Goal: Navigation & Orientation: Find specific page/section

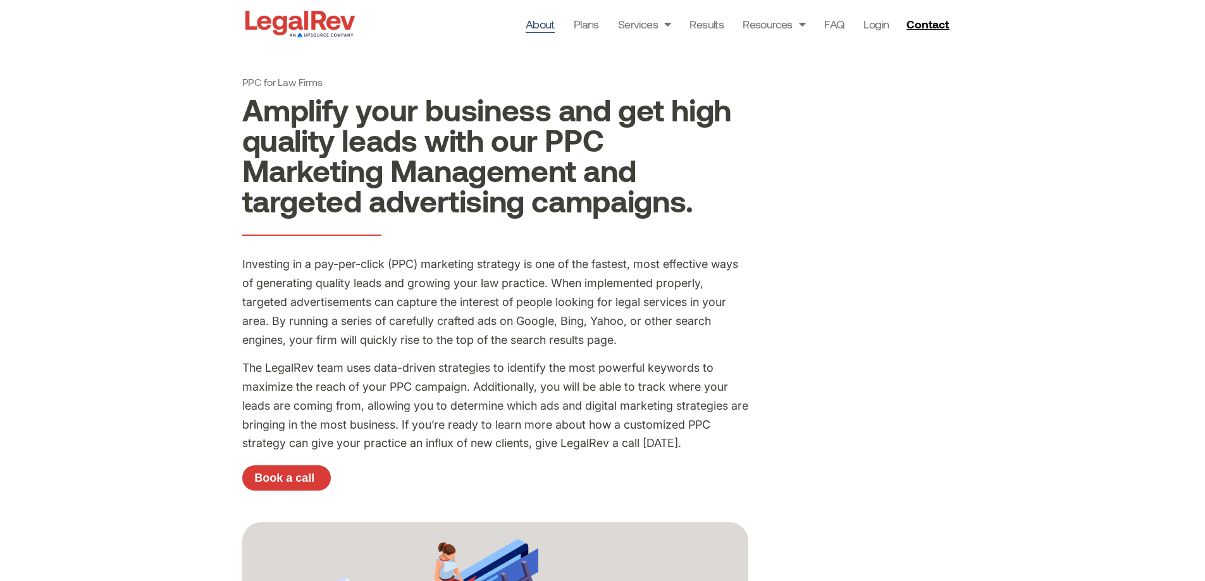
click at [533, 29] on link "About" at bounding box center [540, 24] width 29 height 18
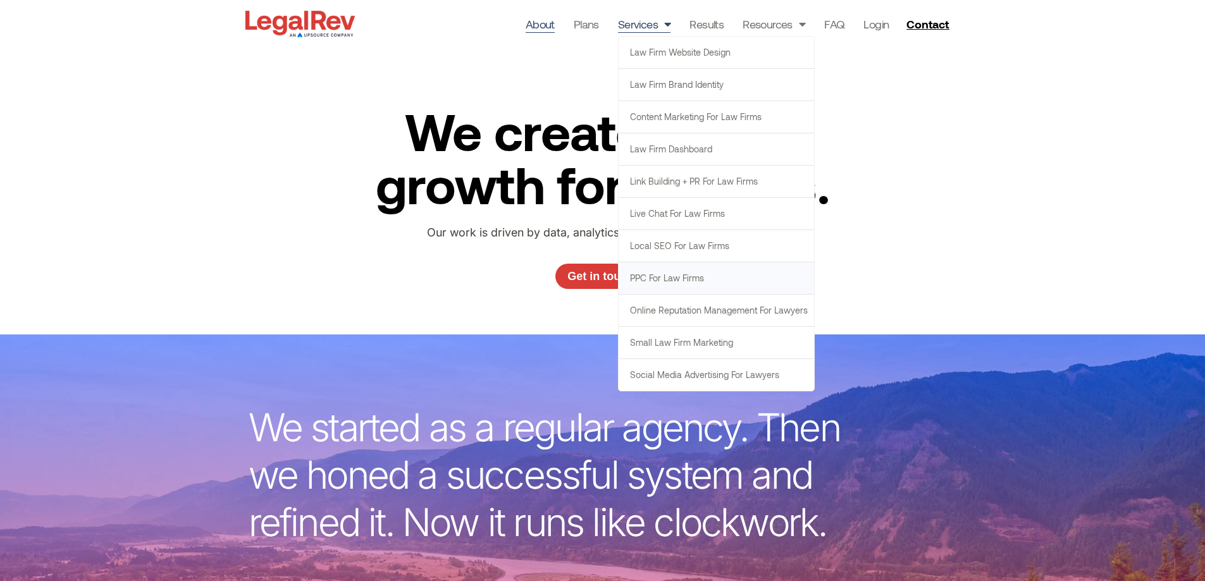
click at [688, 280] on link "PPC for Law Firms" at bounding box center [716, 278] width 195 height 32
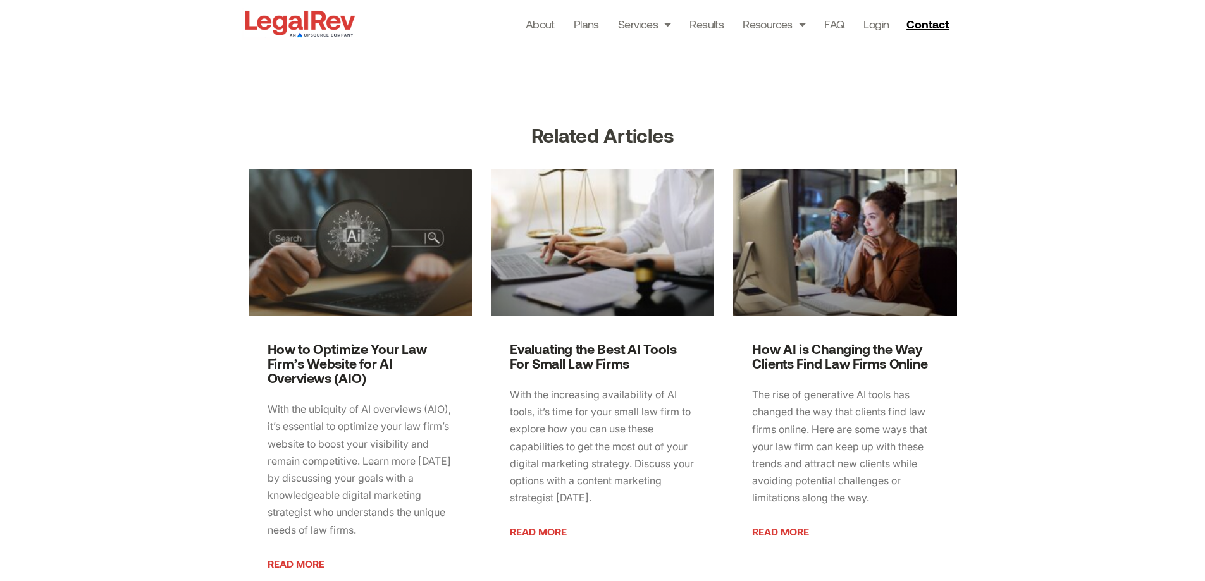
scroll to position [1708, 0]
